Goal: Task Accomplishment & Management: Use online tool/utility

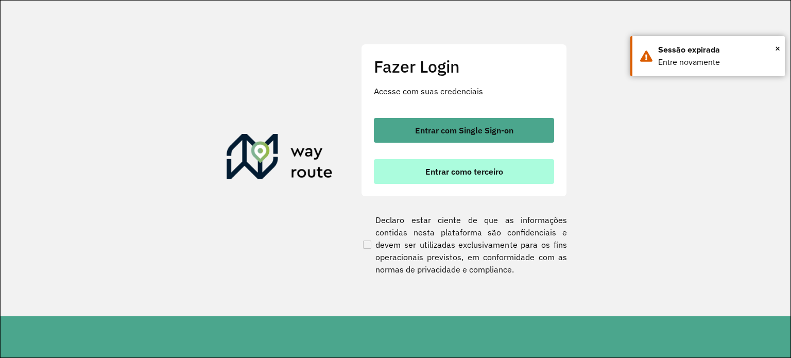
click at [514, 168] on button "Entrar como terceiro" at bounding box center [464, 171] width 180 height 25
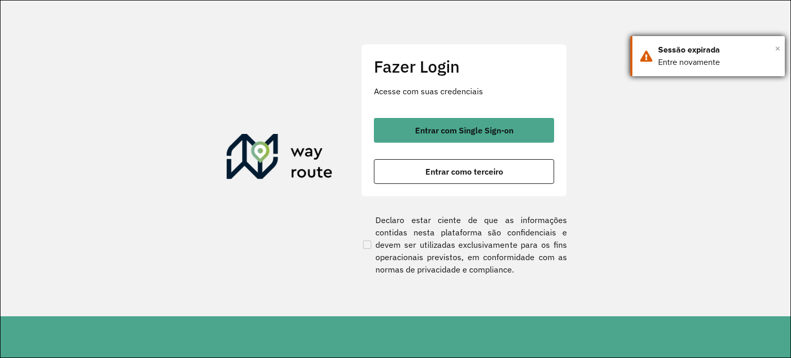
click at [777, 47] on span "×" at bounding box center [777, 48] width 5 height 15
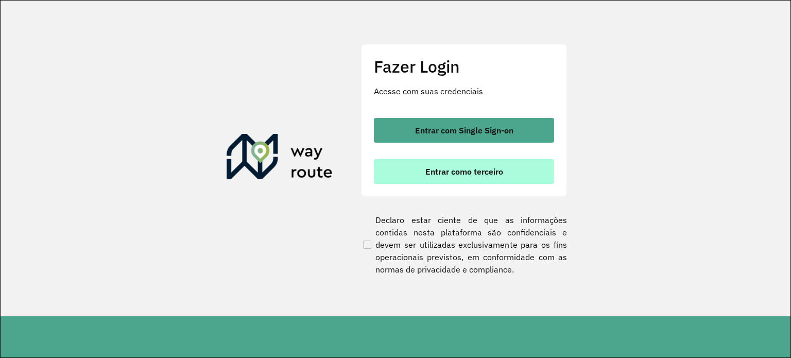
click at [484, 168] on span "Entrar como terceiro" at bounding box center [465, 171] width 78 height 8
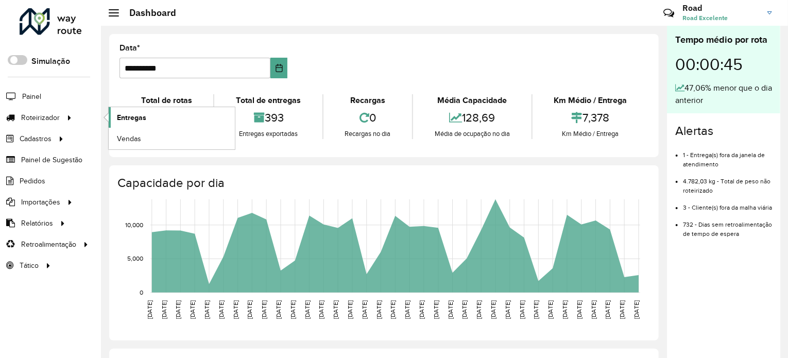
click at [117, 113] on span "Entregas" at bounding box center [131, 117] width 29 height 11
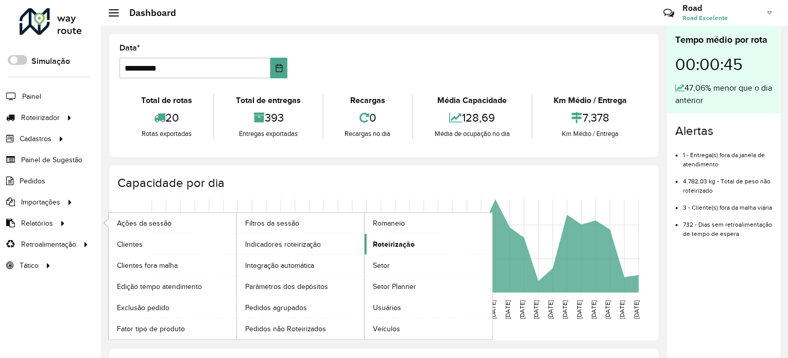
click at [429, 235] on link "Roteirização" at bounding box center [429, 244] width 128 height 21
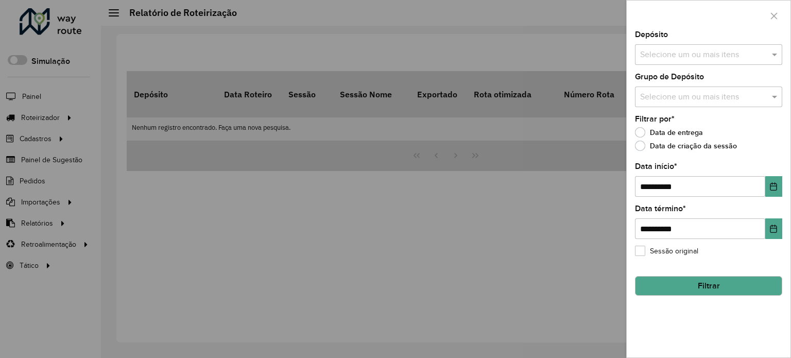
click at [708, 291] on button "Filtrar" at bounding box center [708, 286] width 147 height 20
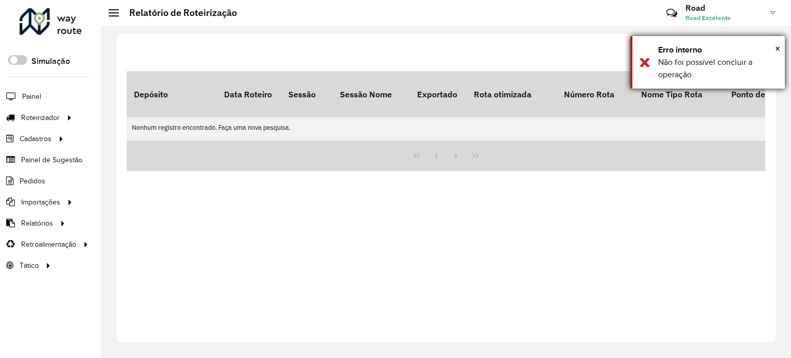
click at [709, 58] on div "Não foi possível concluir a operação." at bounding box center [717, 68] width 119 height 25
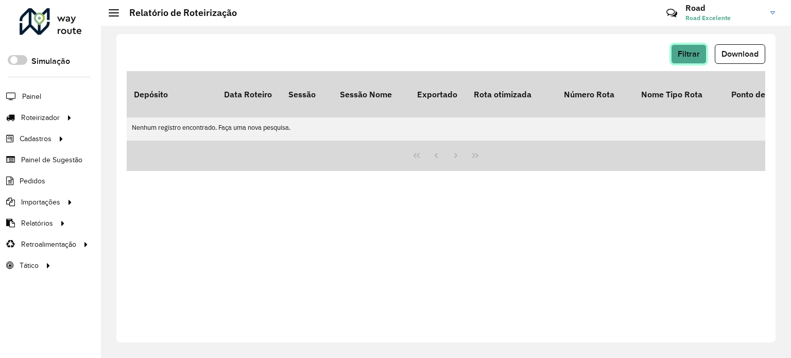
click at [699, 53] on span "Filtrar" at bounding box center [689, 53] width 22 height 9
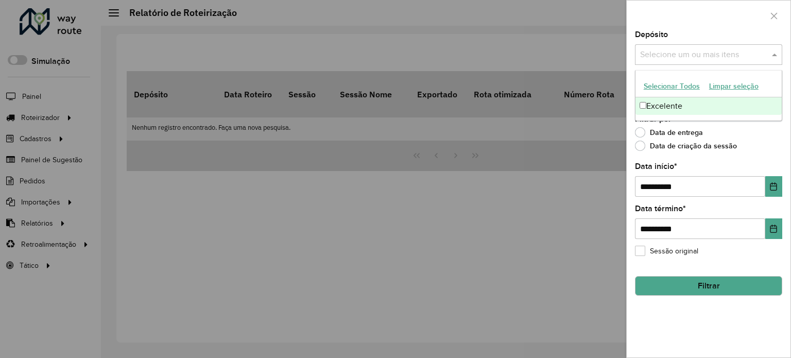
click at [689, 52] on input "text" at bounding box center [704, 55] width 132 height 12
click at [666, 110] on div "Excelente" at bounding box center [709, 106] width 146 height 18
click at [756, 140] on div "Data de entrega" at bounding box center [708, 135] width 147 height 12
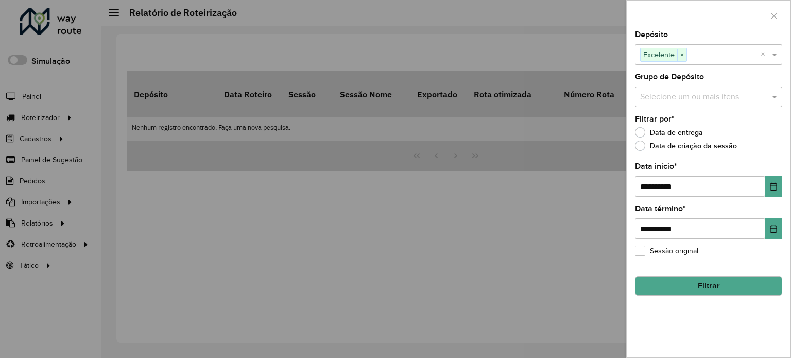
click at [695, 100] on input "text" at bounding box center [704, 97] width 132 height 12
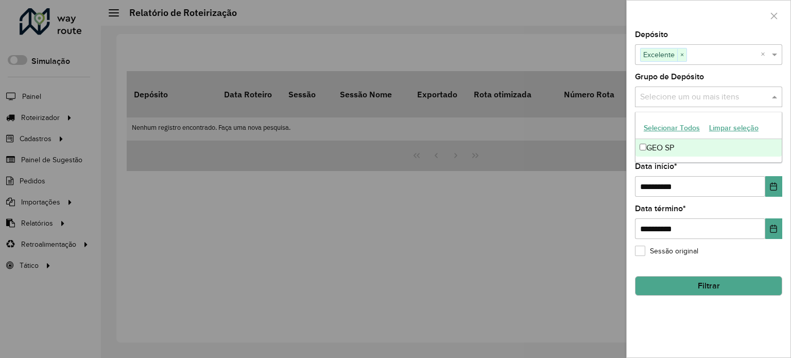
click at [680, 146] on div "GEO SP" at bounding box center [709, 148] width 146 height 18
click at [745, 171] on div "**********" at bounding box center [708, 180] width 147 height 34
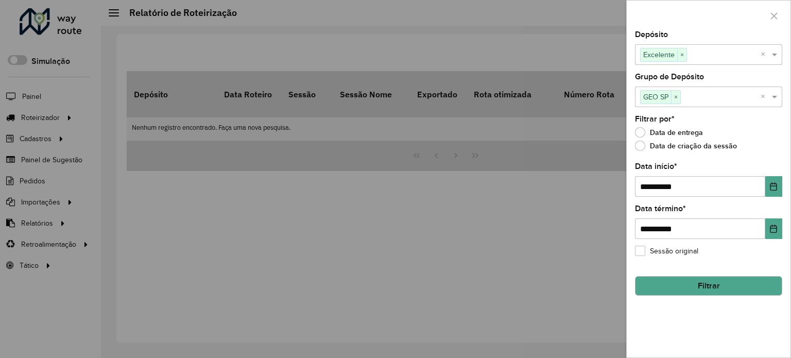
click at [680, 284] on button "Filtrar" at bounding box center [708, 286] width 147 height 20
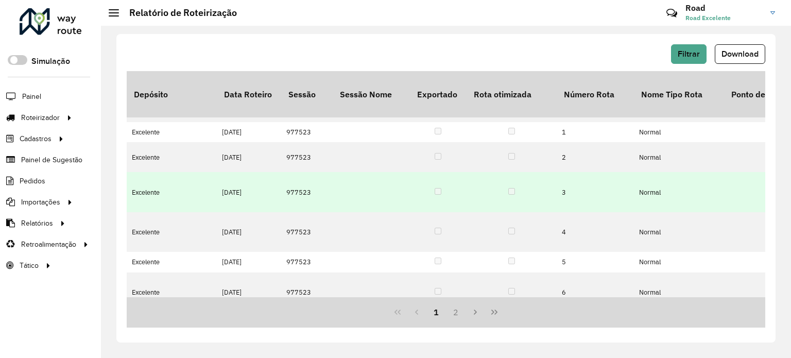
scroll to position [103, 0]
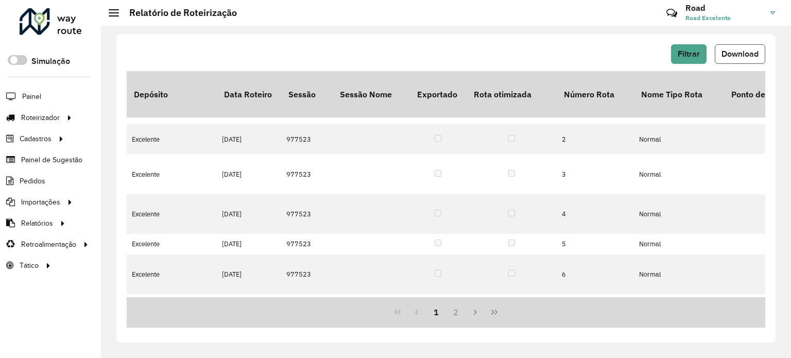
click at [732, 62] on button "Download" at bounding box center [740, 54] width 50 height 20
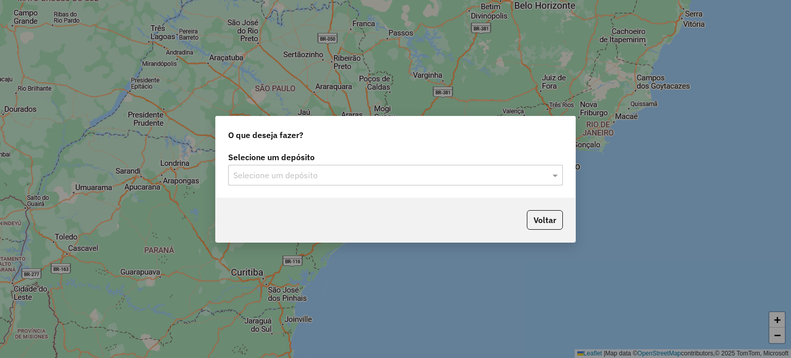
click at [320, 183] on div "Selecione um depósito" at bounding box center [395, 175] width 335 height 21
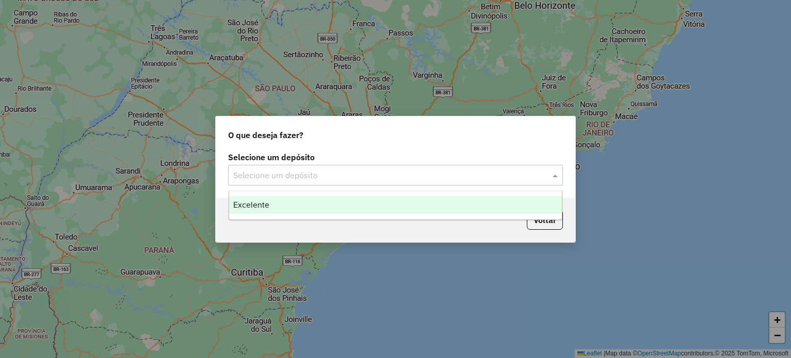
click at [285, 201] on div "Excelente" at bounding box center [395, 205] width 333 height 18
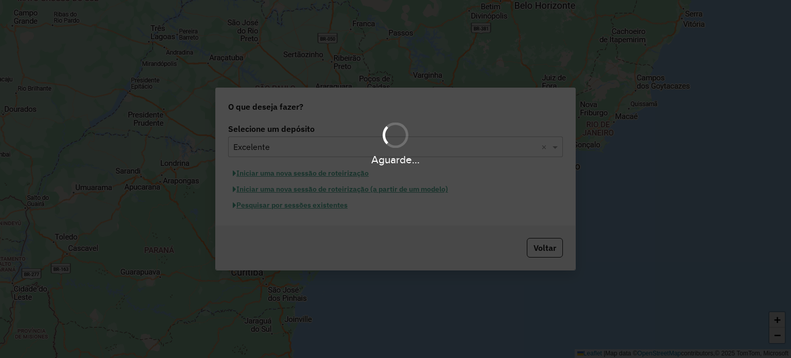
click at [282, 207] on div "Aguarde..." at bounding box center [395, 179] width 791 height 358
click at [282, 207] on hb-app "Aguarde... Pop-up bloqueado! Seu navegador bloqueou automáticamente a abertura …" at bounding box center [395, 179] width 791 height 358
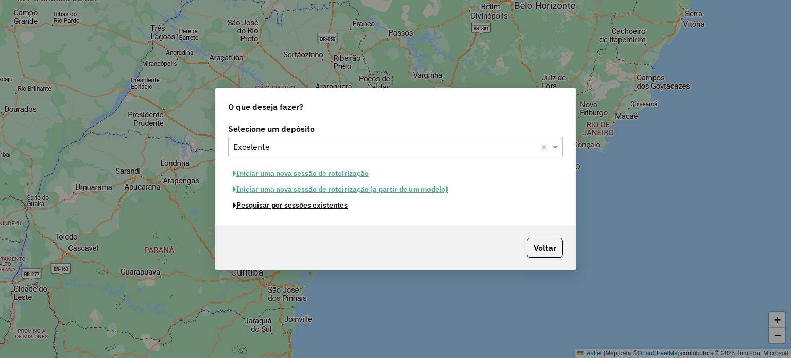
click at [282, 207] on button "Pesquisar por sessões existentes" at bounding box center [290, 205] width 124 height 16
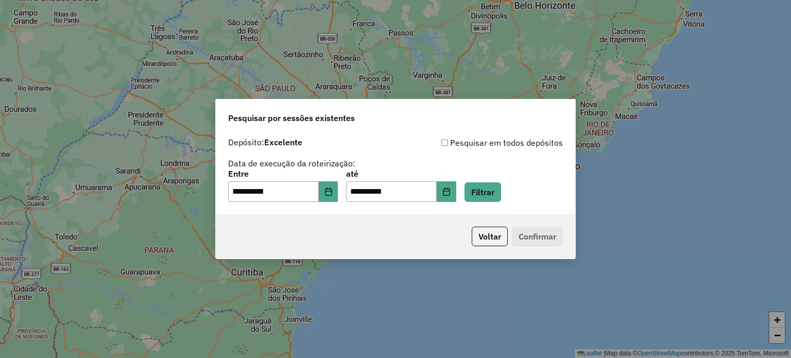
drag, startPoint x: 526, startPoint y: 197, endPoint x: 486, endPoint y: 190, distance: 40.3
click at [522, 197] on div "**********" at bounding box center [395, 186] width 335 height 32
click at [486, 190] on button "Filtrar" at bounding box center [483, 192] width 37 height 20
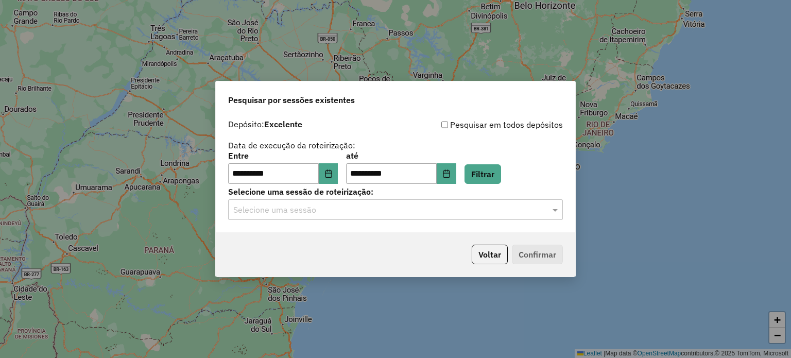
click at [362, 215] on input "text" at bounding box center [385, 210] width 304 height 12
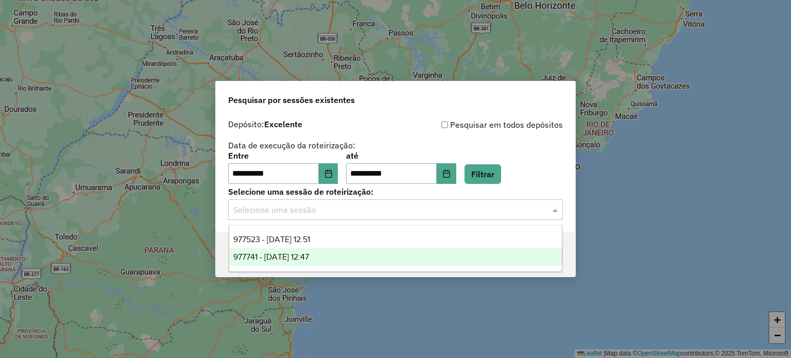
click at [352, 254] on div "977741 - 11/08/2025 12:47" at bounding box center [395, 257] width 333 height 18
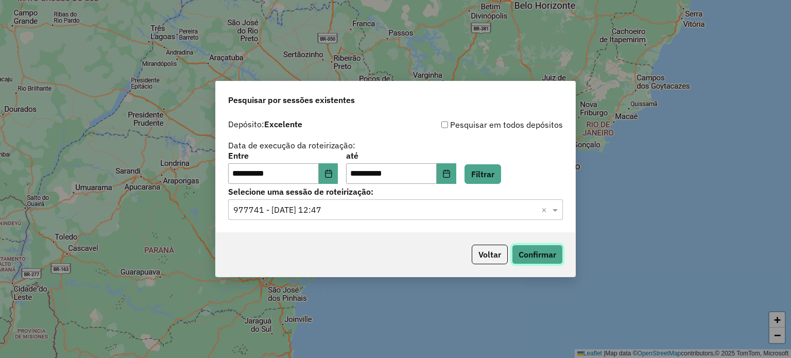
click at [534, 249] on button "Confirmar" at bounding box center [537, 255] width 51 height 20
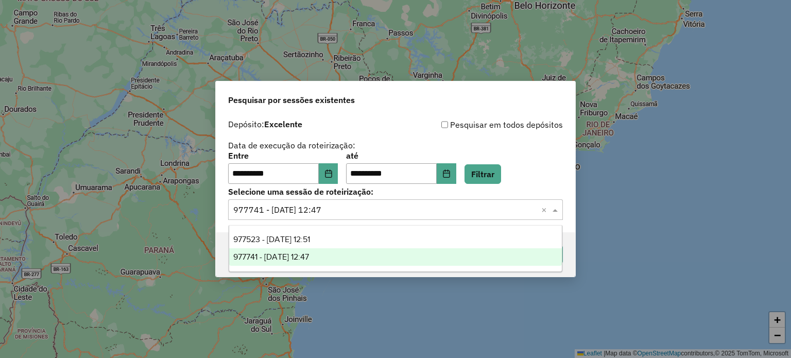
click at [385, 211] on input "text" at bounding box center [385, 210] width 304 height 12
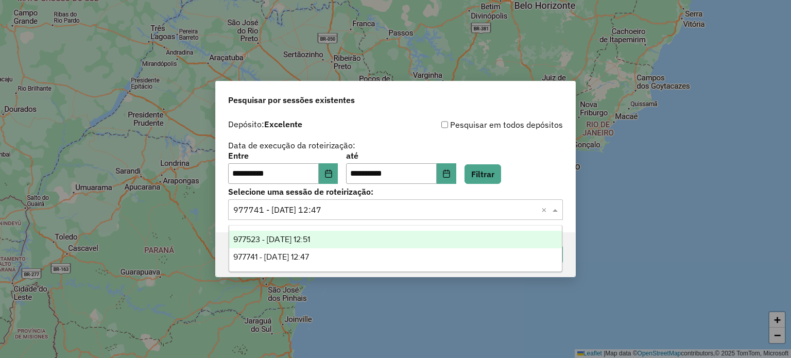
click at [367, 241] on div "977523 - 11/08/2025 12:51" at bounding box center [395, 240] width 333 height 18
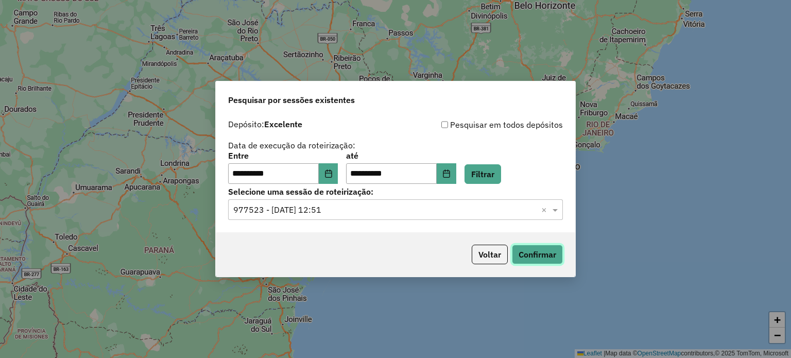
click at [547, 254] on button "Confirmar" at bounding box center [537, 255] width 51 height 20
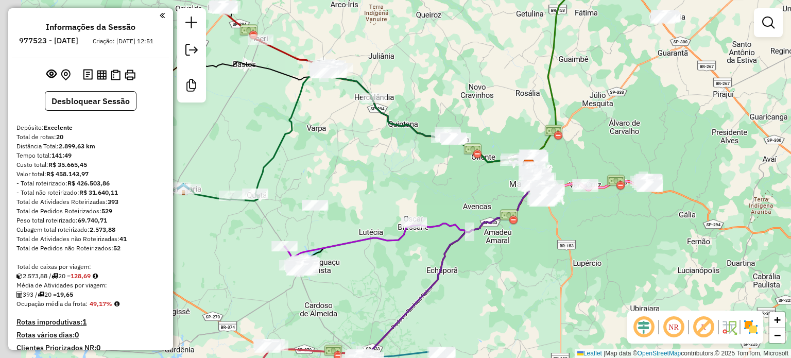
drag, startPoint x: 726, startPoint y: 138, endPoint x: 783, endPoint y: 148, distance: 57.1
click at [790, 148] on div "Janela de atendimento Grade de atendimento Capacidade Transportadoras Veículos …" at bounding box center [395, 179] width 791 height 358
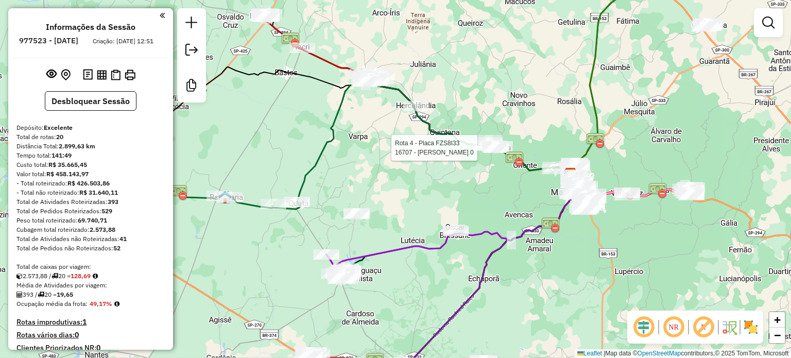
select select "**********"
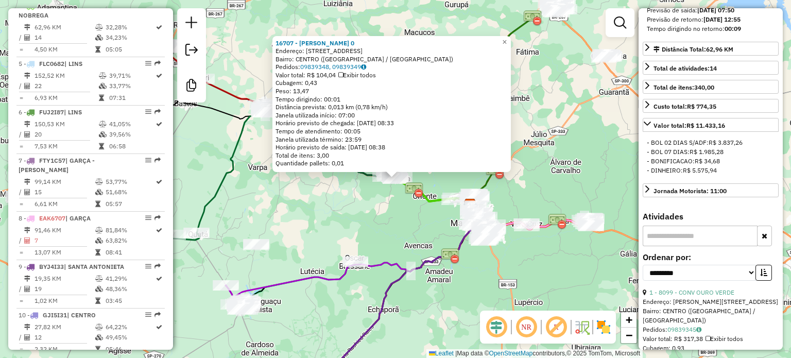
scroll to position [206, 0]
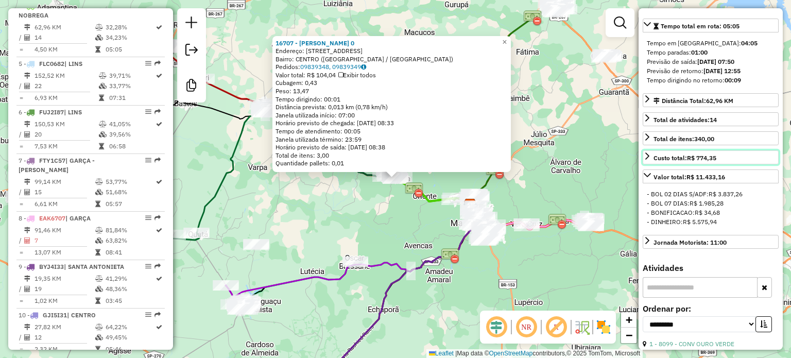
click at [654, 155] on div "Custo total: R$ 774,35" at bounding box center [685, 158] width 63 height 9
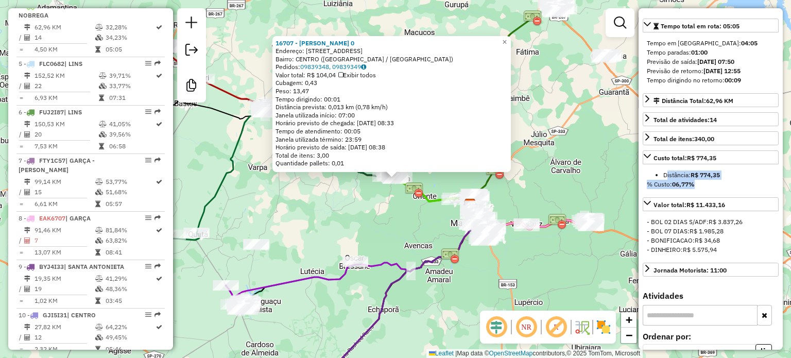
drag, startPoint x: 655, startPoint y: 173, endPoint x: 708, endPoint y: 182, distance: 54.0
click at [708, 182] on div "Distância: R$ 774,35 % Custo: 06,77%" at bounding box center [711, 179] width 136 height 27
click at [708, 182] on div "% Custo: 06,77%" at bounding box center [711, 184] width 128 height 9
drag, startPoint x: 695, startPoint y: 185, endPoint x: 640, endPoint y: 192, distance: 55.1
click at [645, 192] on div "Distância: R$ 774,35 % Custo: 06,77%" at bounding box center [711, 179] width 136 height 27
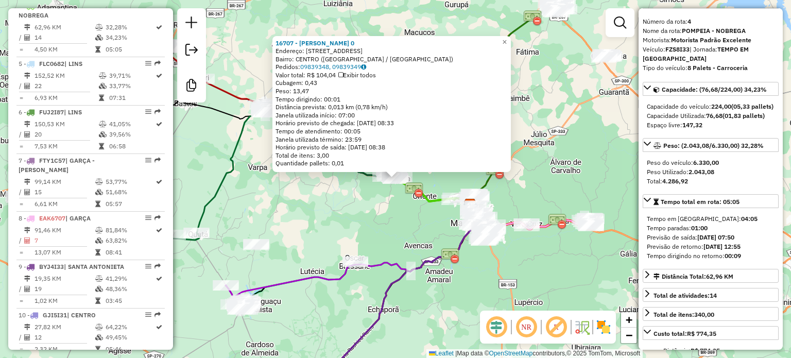
scroll to position [0, 0]
